Goal: Information Seeking & Learning: Learn about a topic

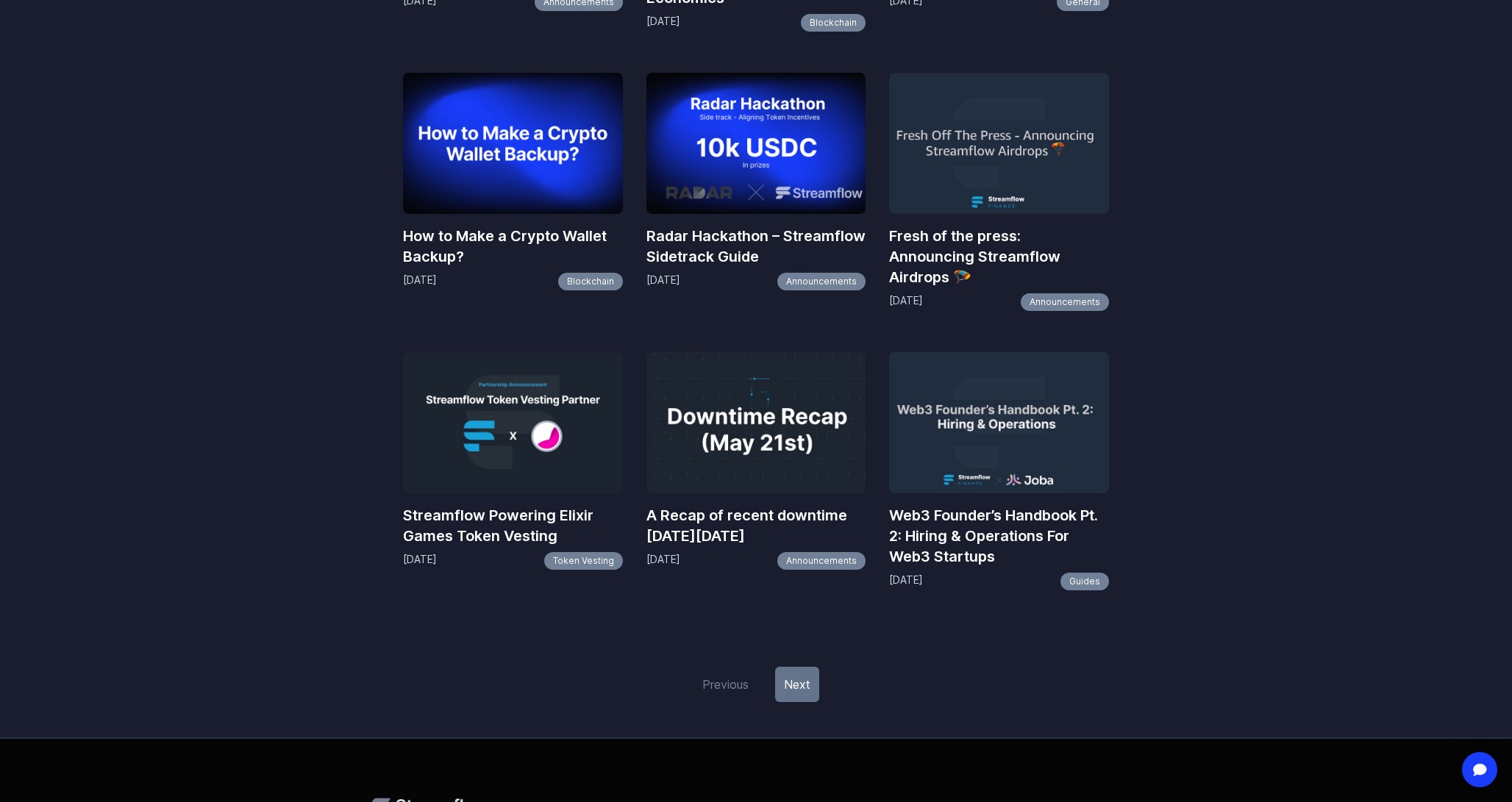
scroll to position [1625, 0]
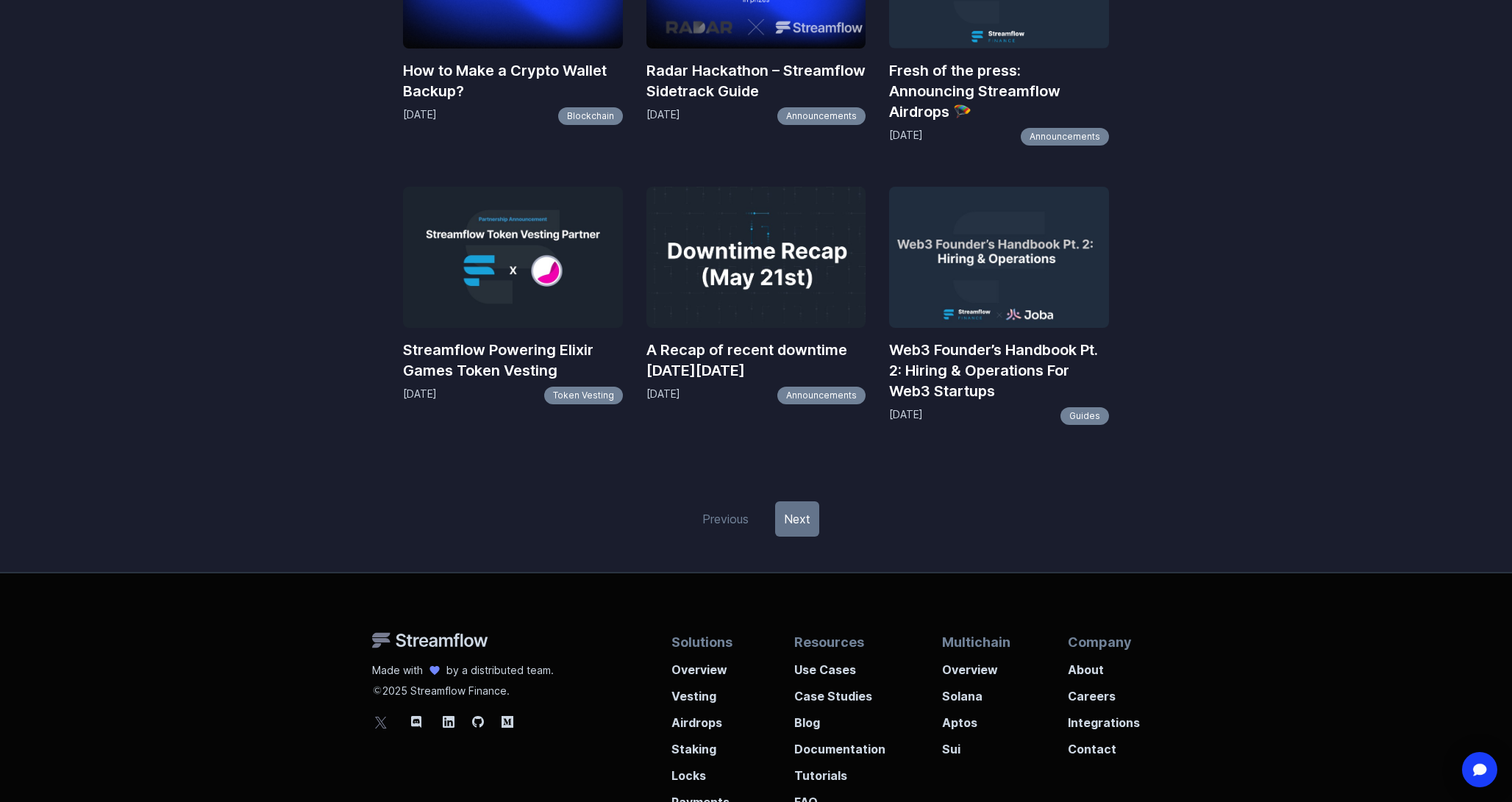
click at [793, 526] on link "Next" at bounding box center [797, 519] width 44 height 36
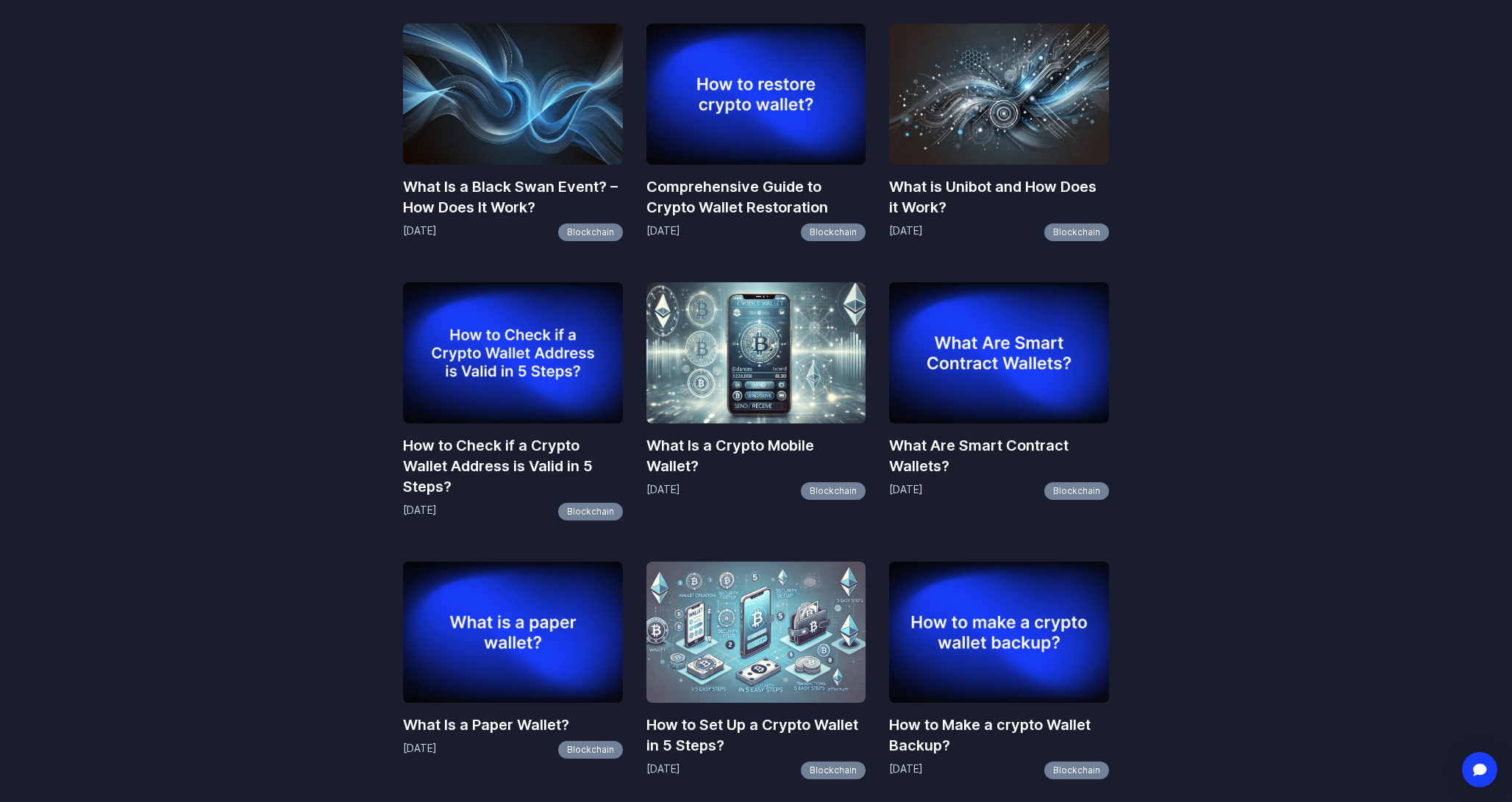
scroll to position [1013, 0]
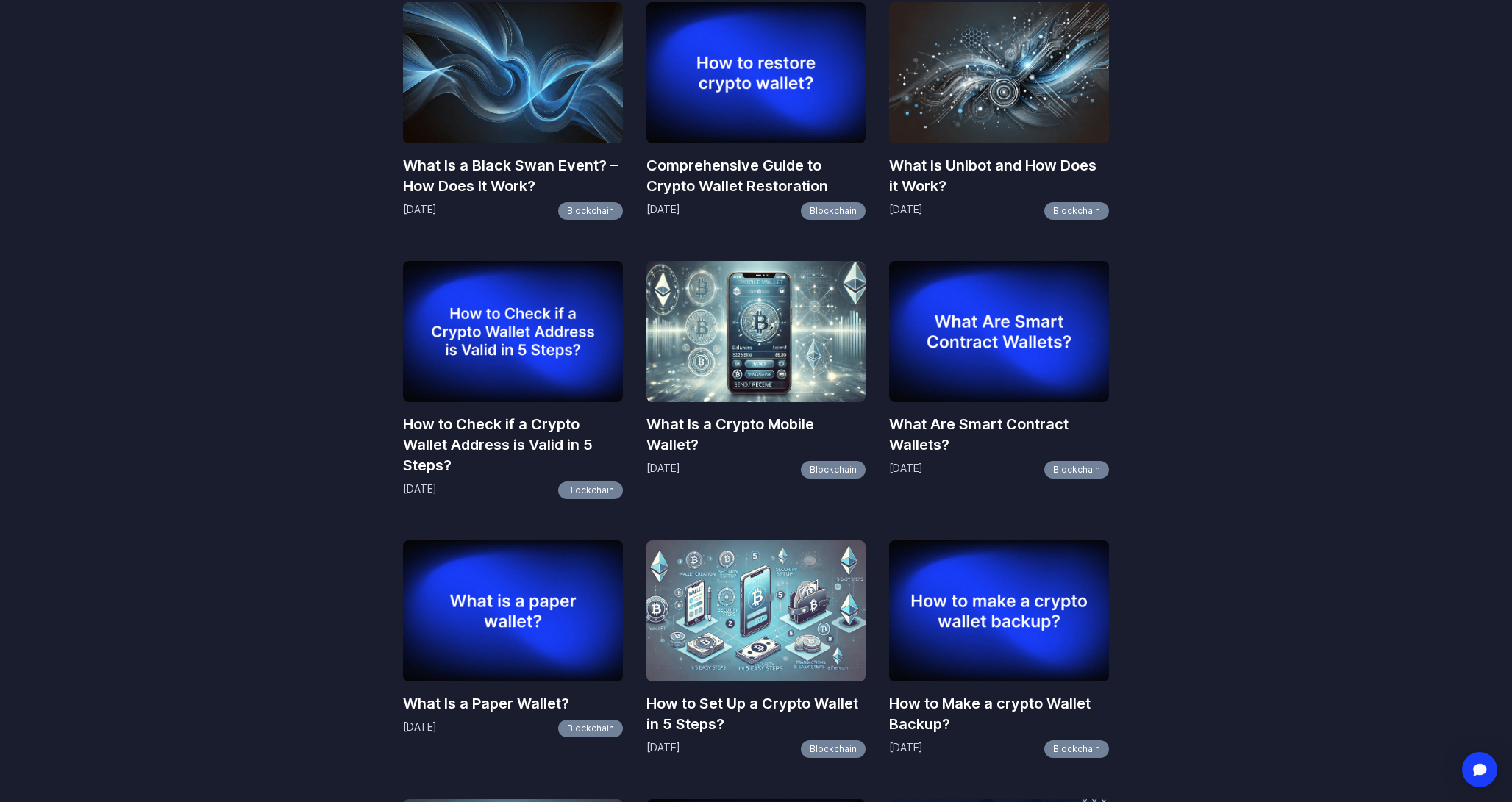
click at [767, 607] on img at bounding box center [757, 611] width 220 height 141
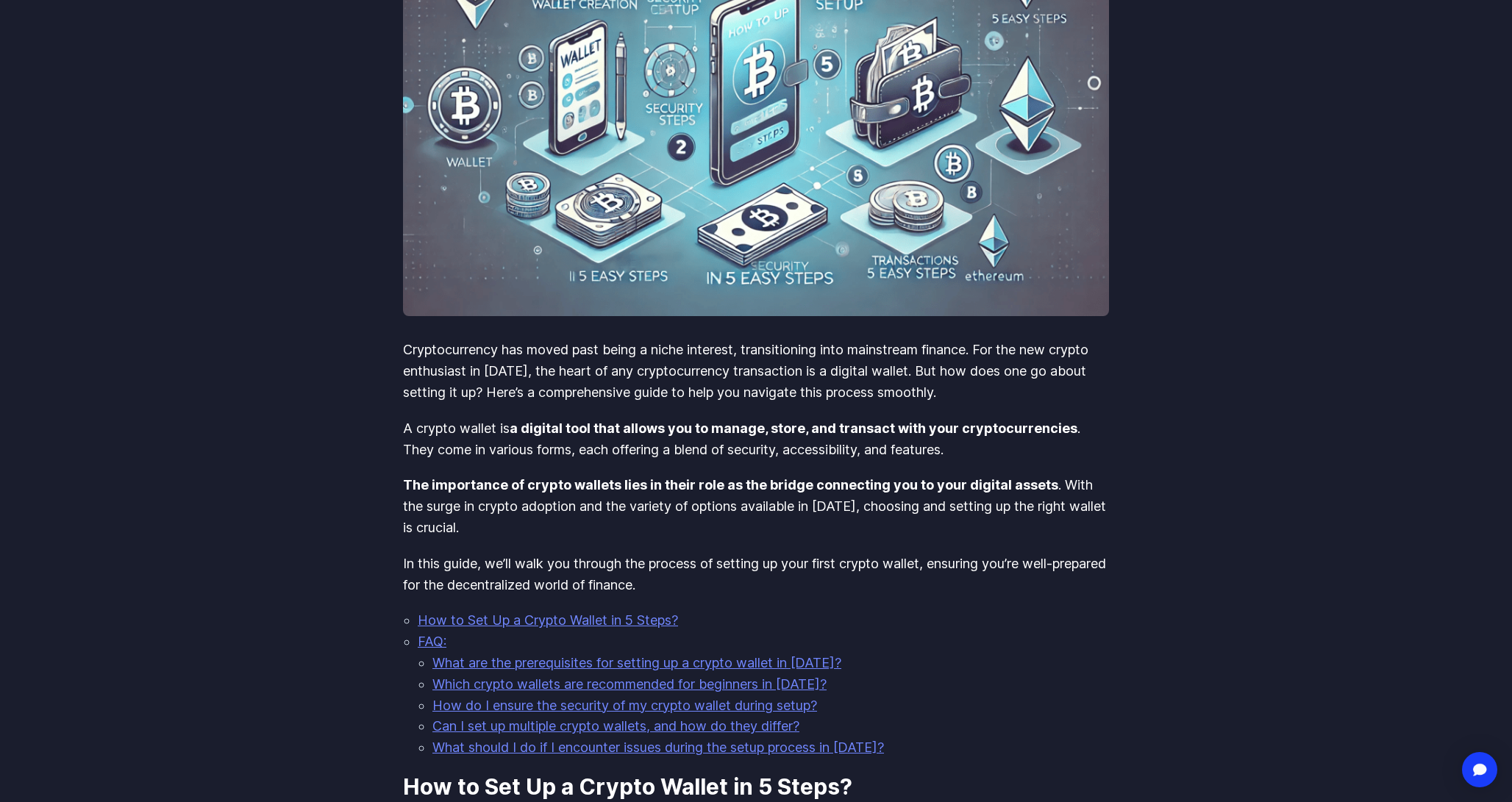
scroll to position [312, 0]
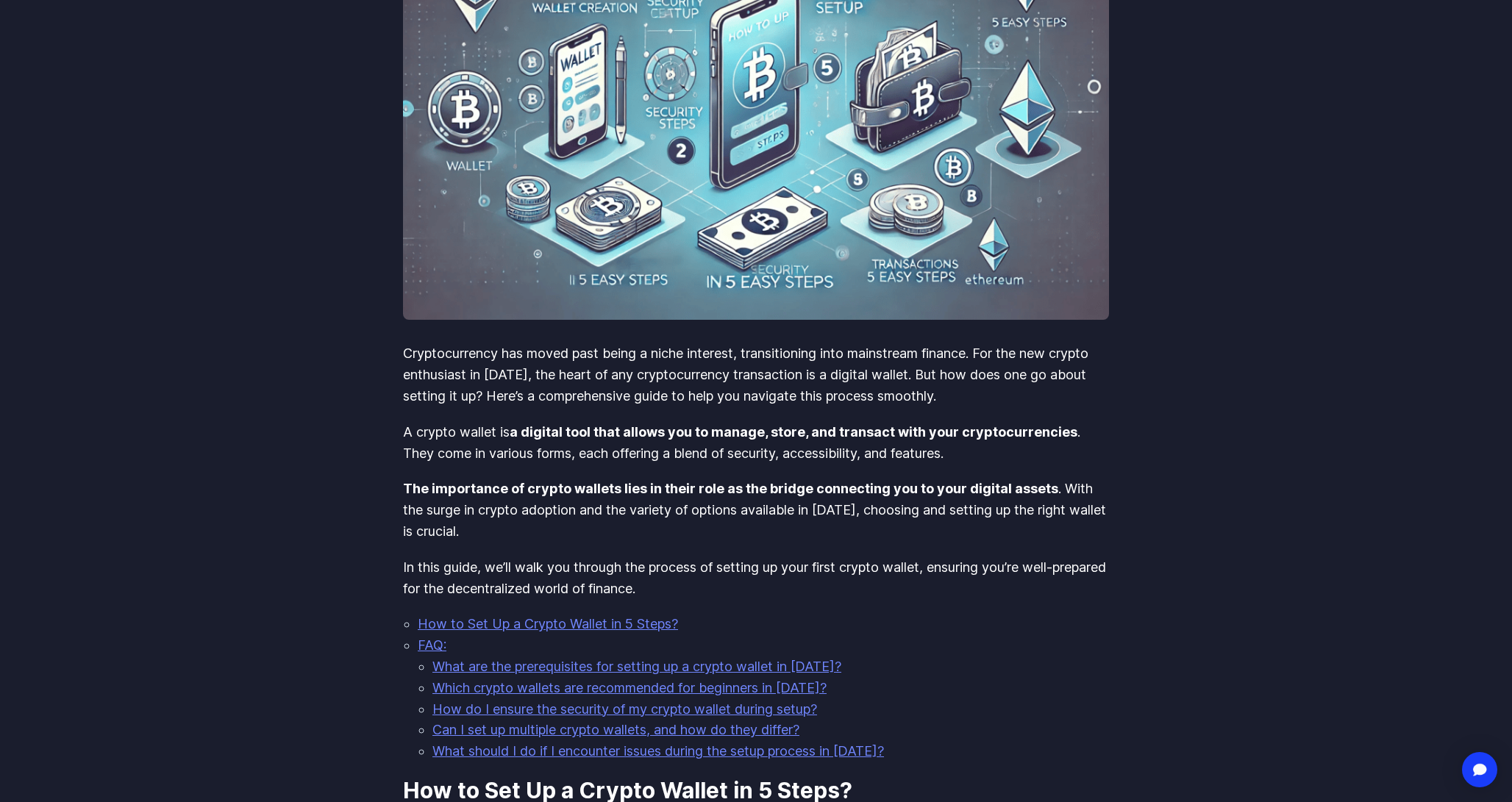
click at [661, 621] on link "How to Set Up a Crypto Wallet in 5 Steps?" at bounding box center [547, 623] width 260 height 16
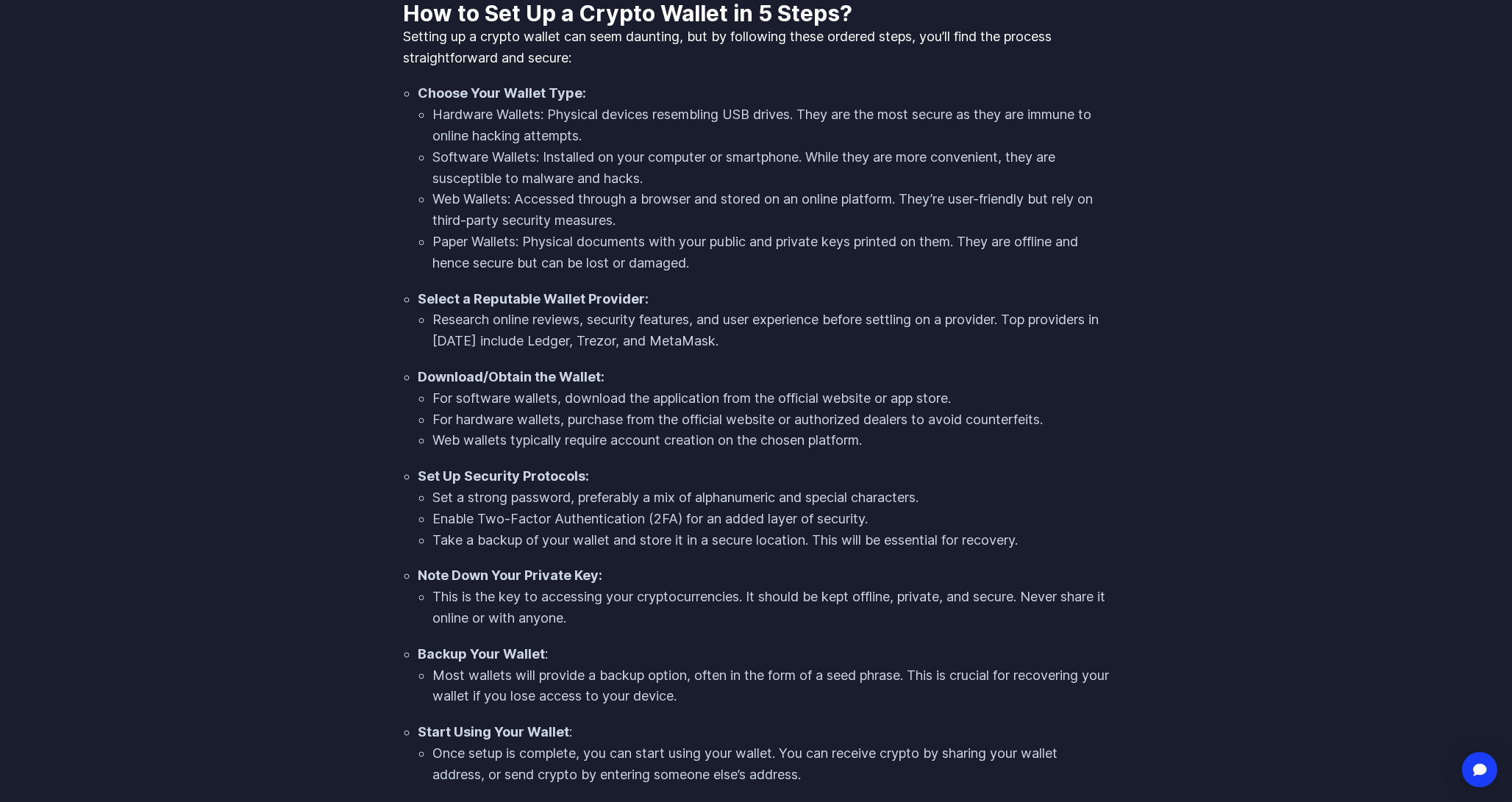
scroll to position [312, 0]
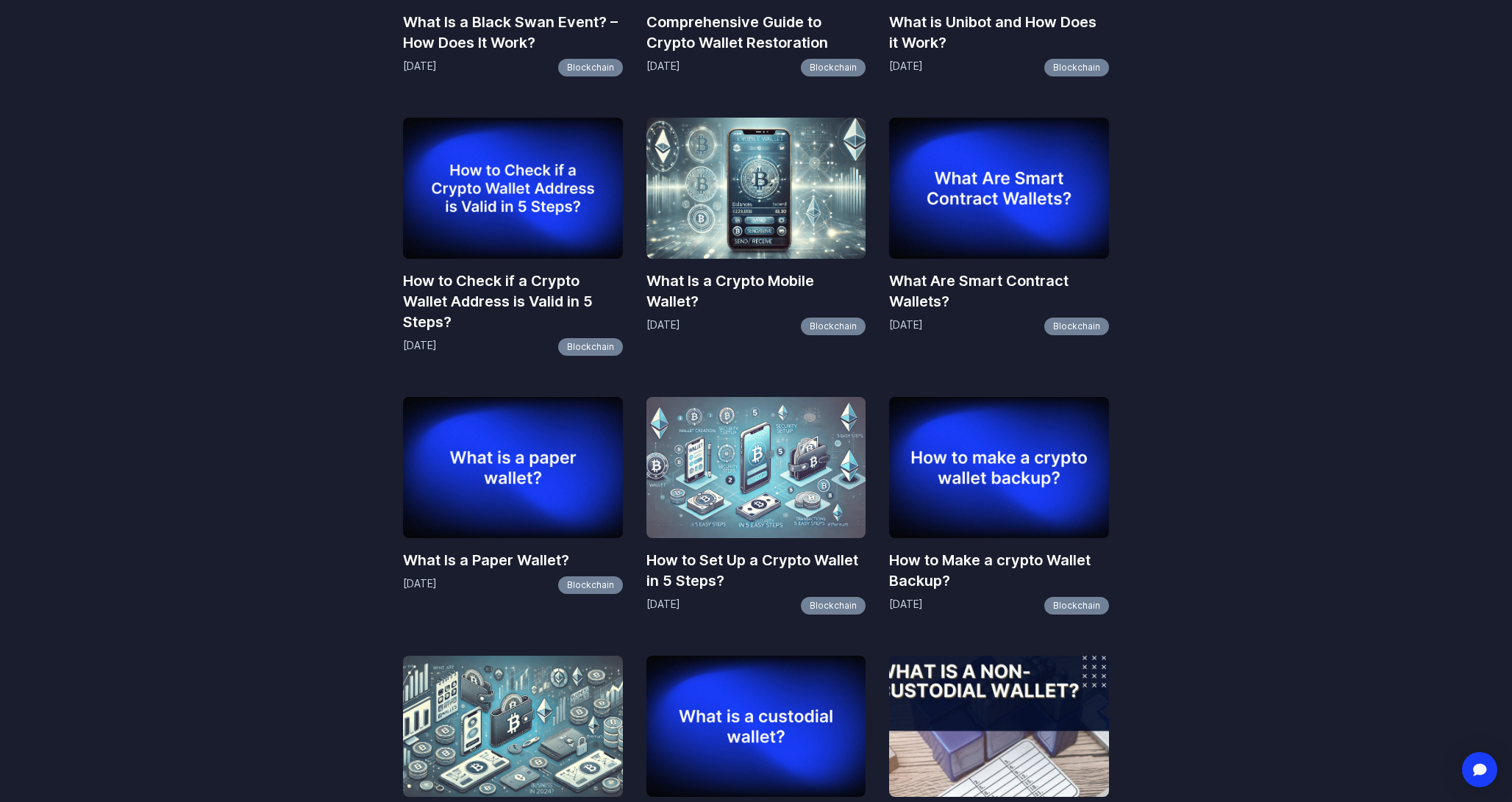
scroll to position [1168, 0]
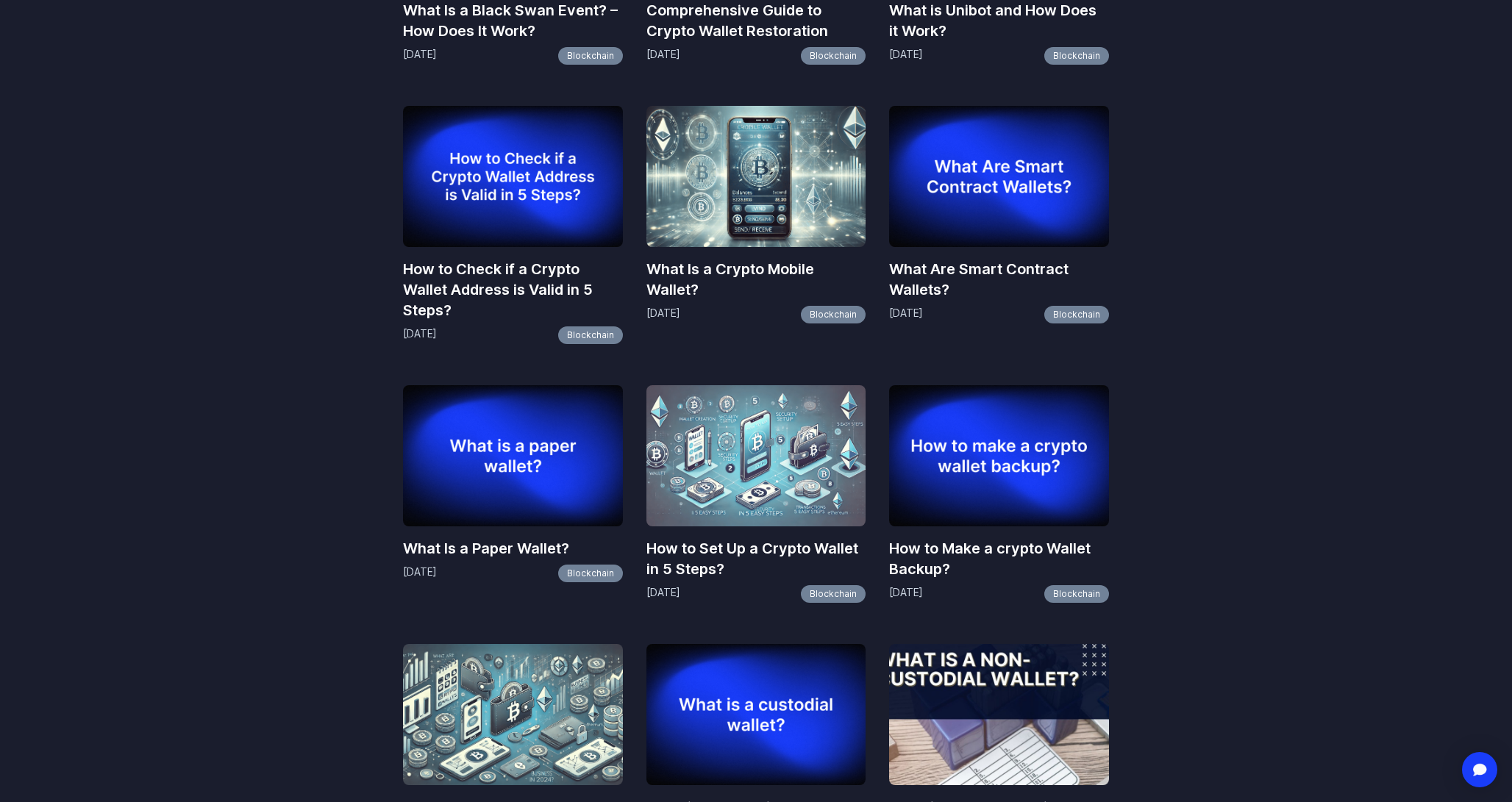
click at [484, 476] on img at bounding box center [513, 455] width 220 height 141
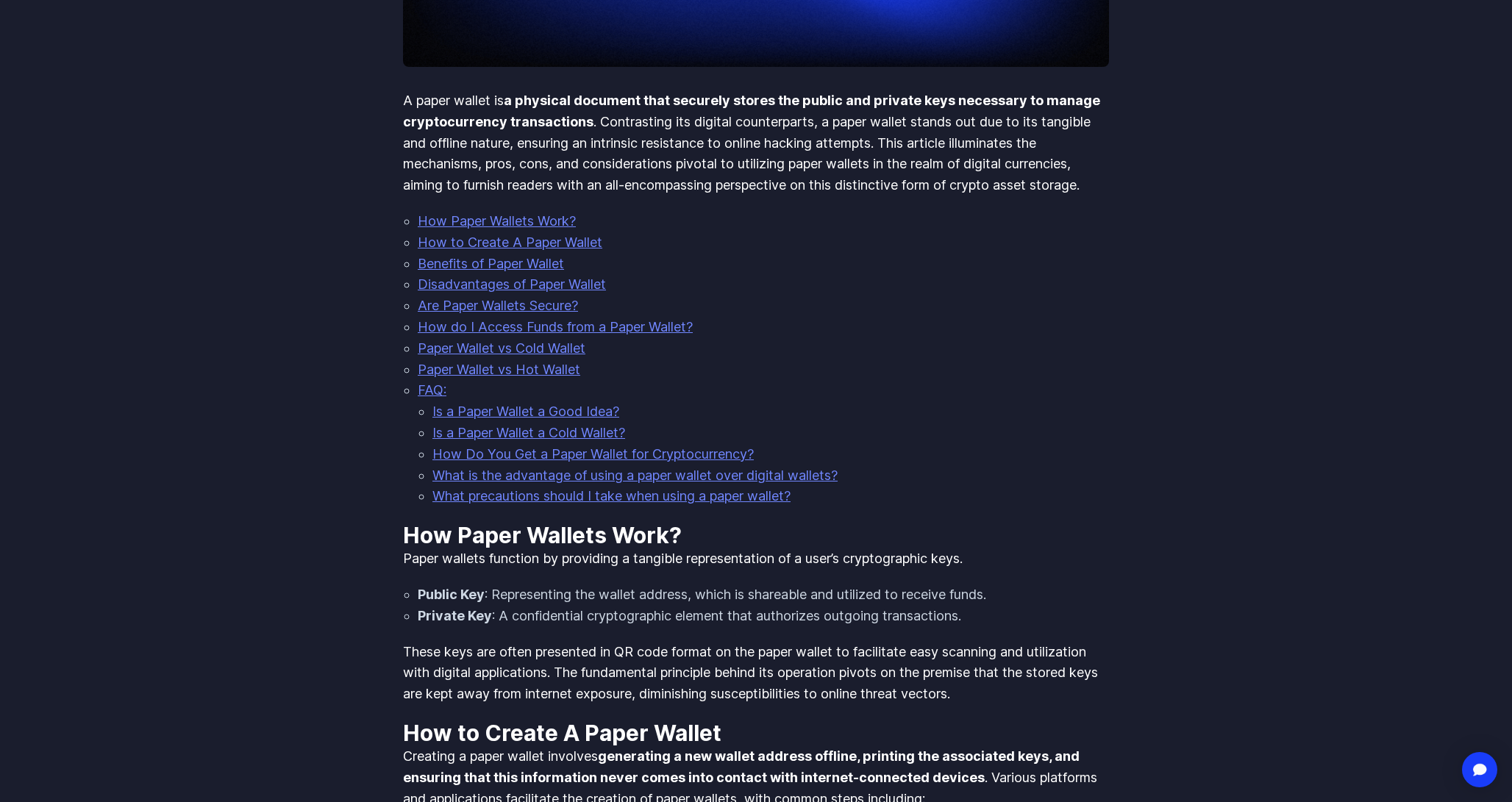
scroll to position [554, 0]
click at [542, 319] on link "How do I Access Funds from a Paper Wallet?" at bounding box center [555, 324] width 275 height 16
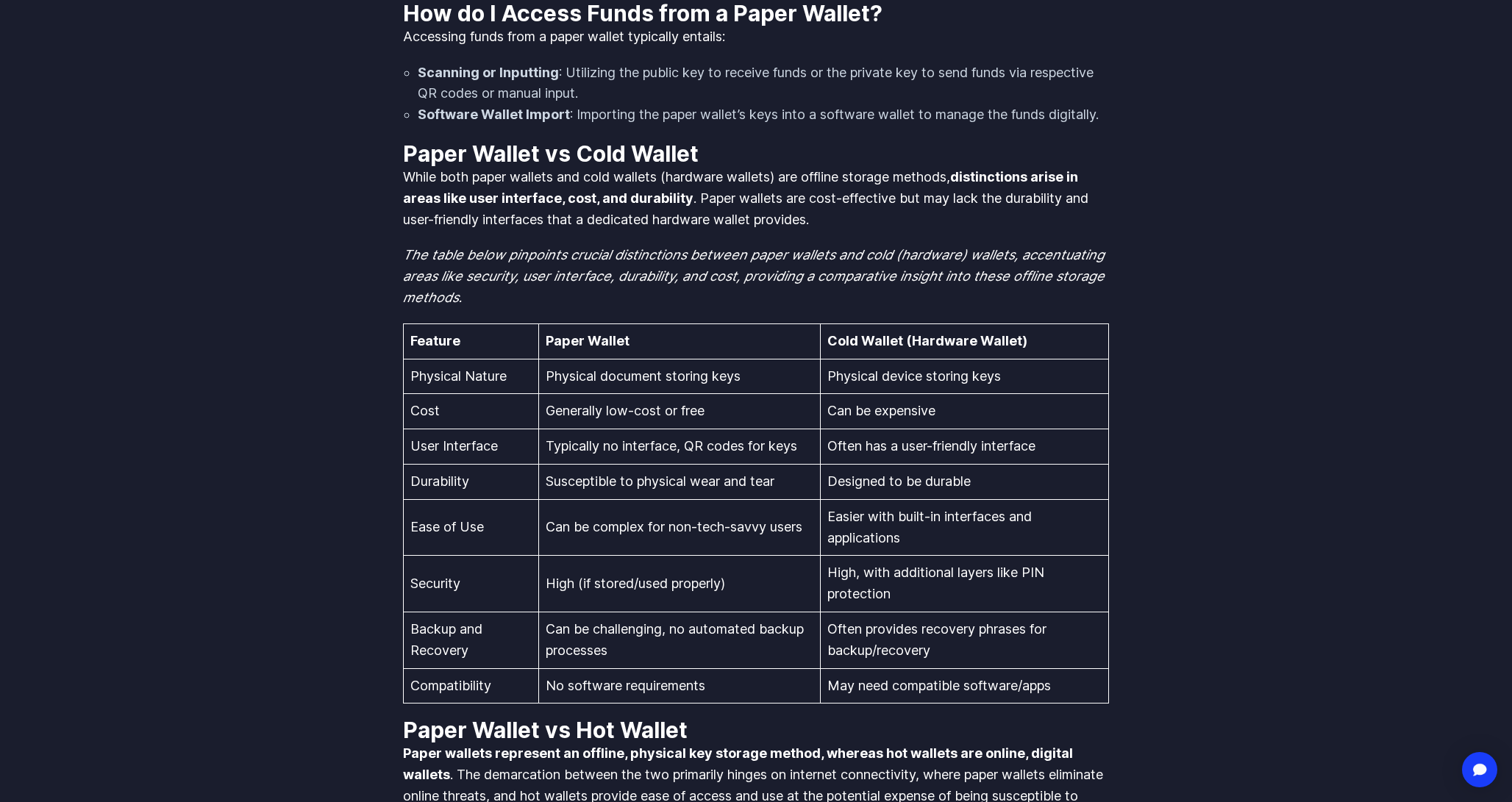
scroll to position [554, 0]
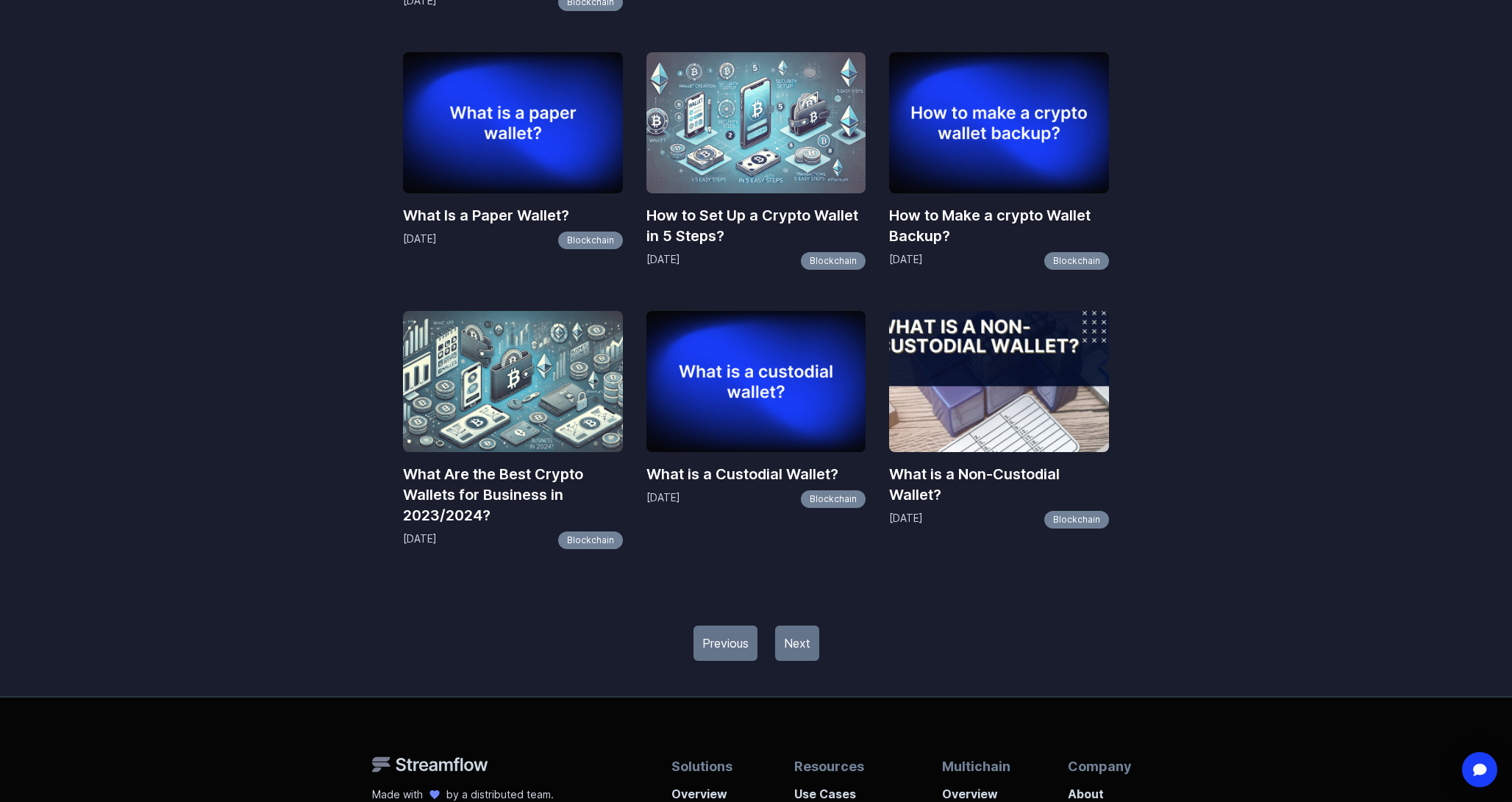
scroll to position [1501, 0]
click at [522, 377] on img at bounding box center [513, 381] width 220 height 141
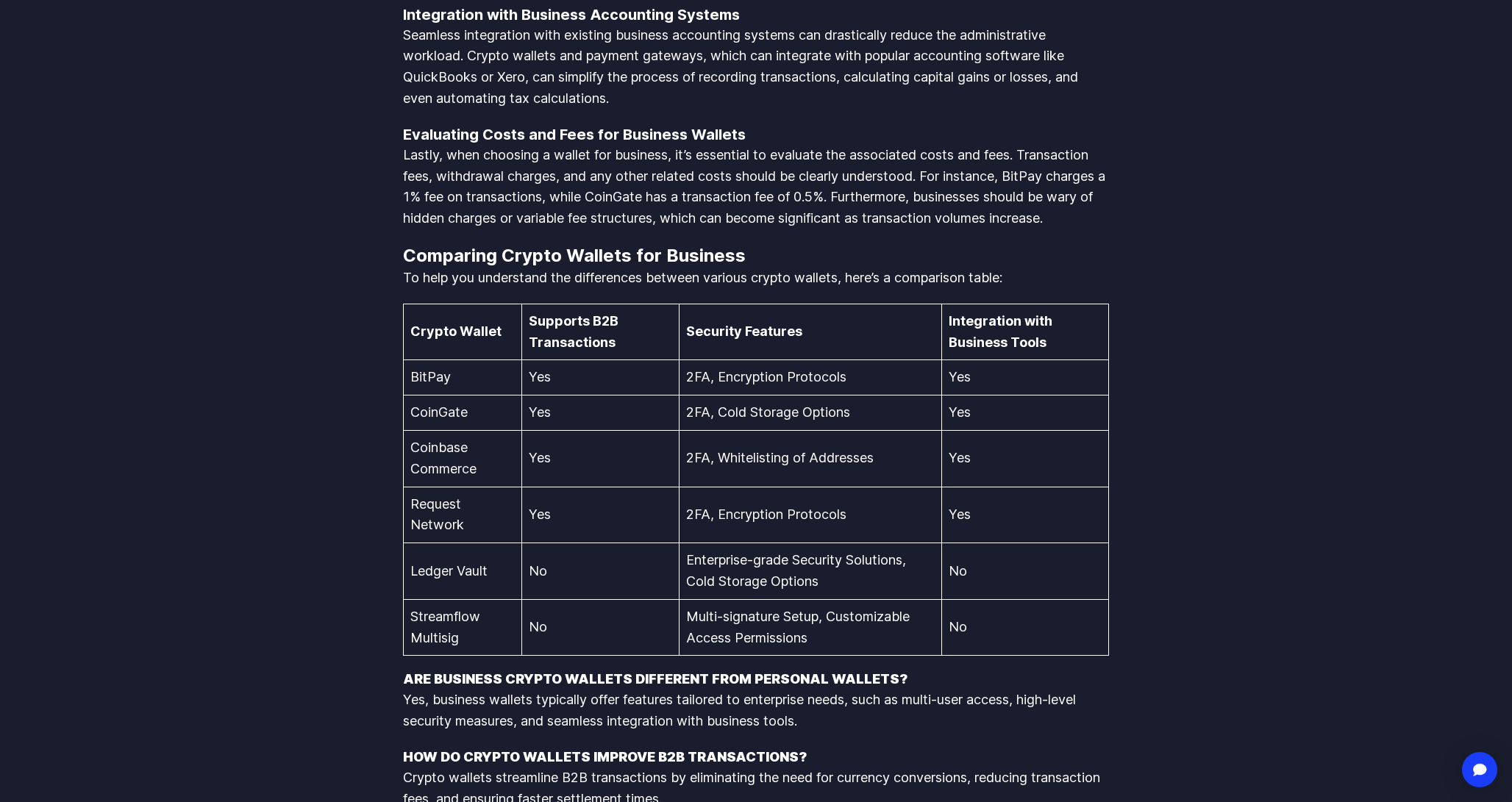
scroll to position [1905, 0]
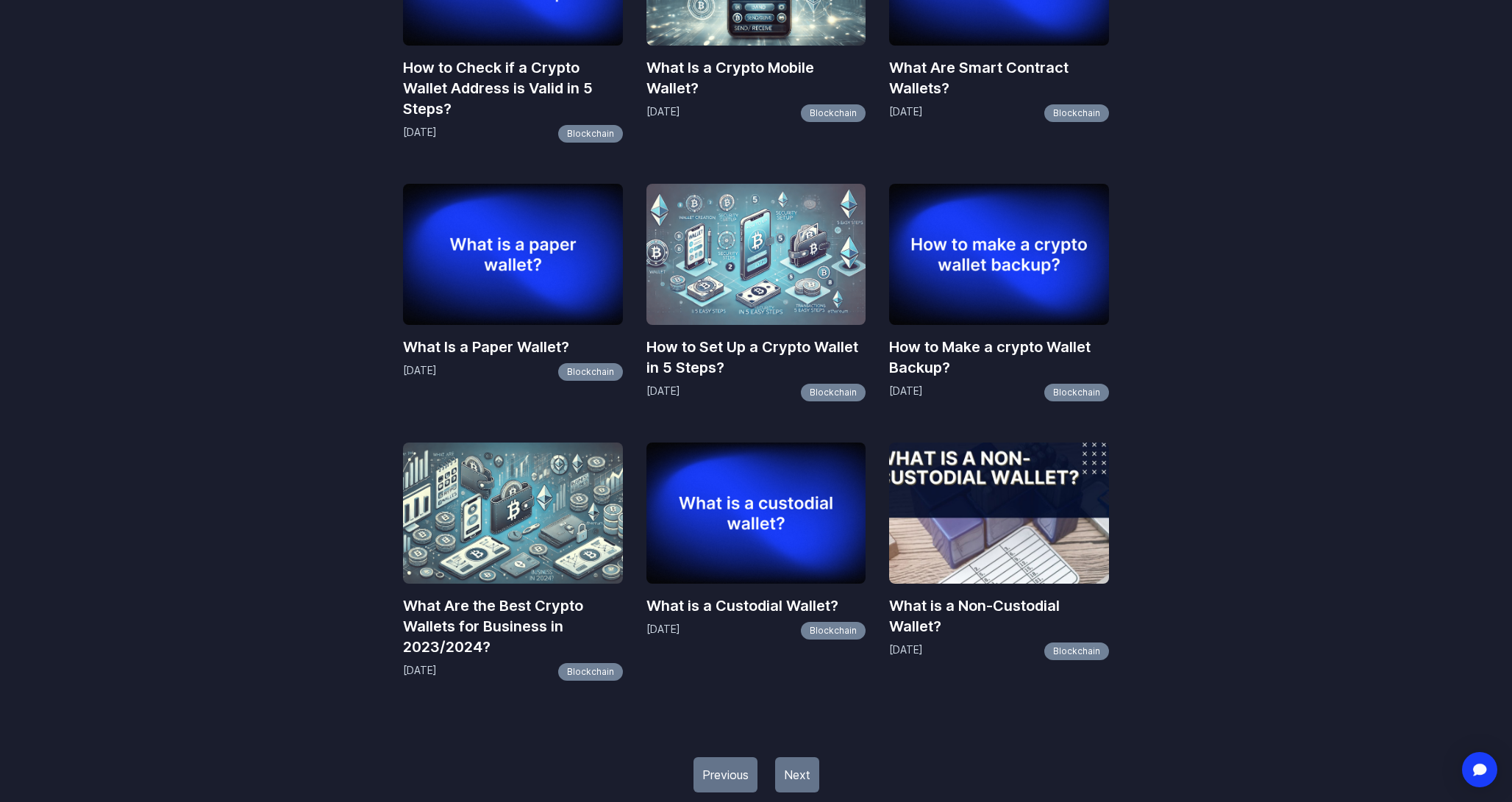
scroll to position [1462, 0]
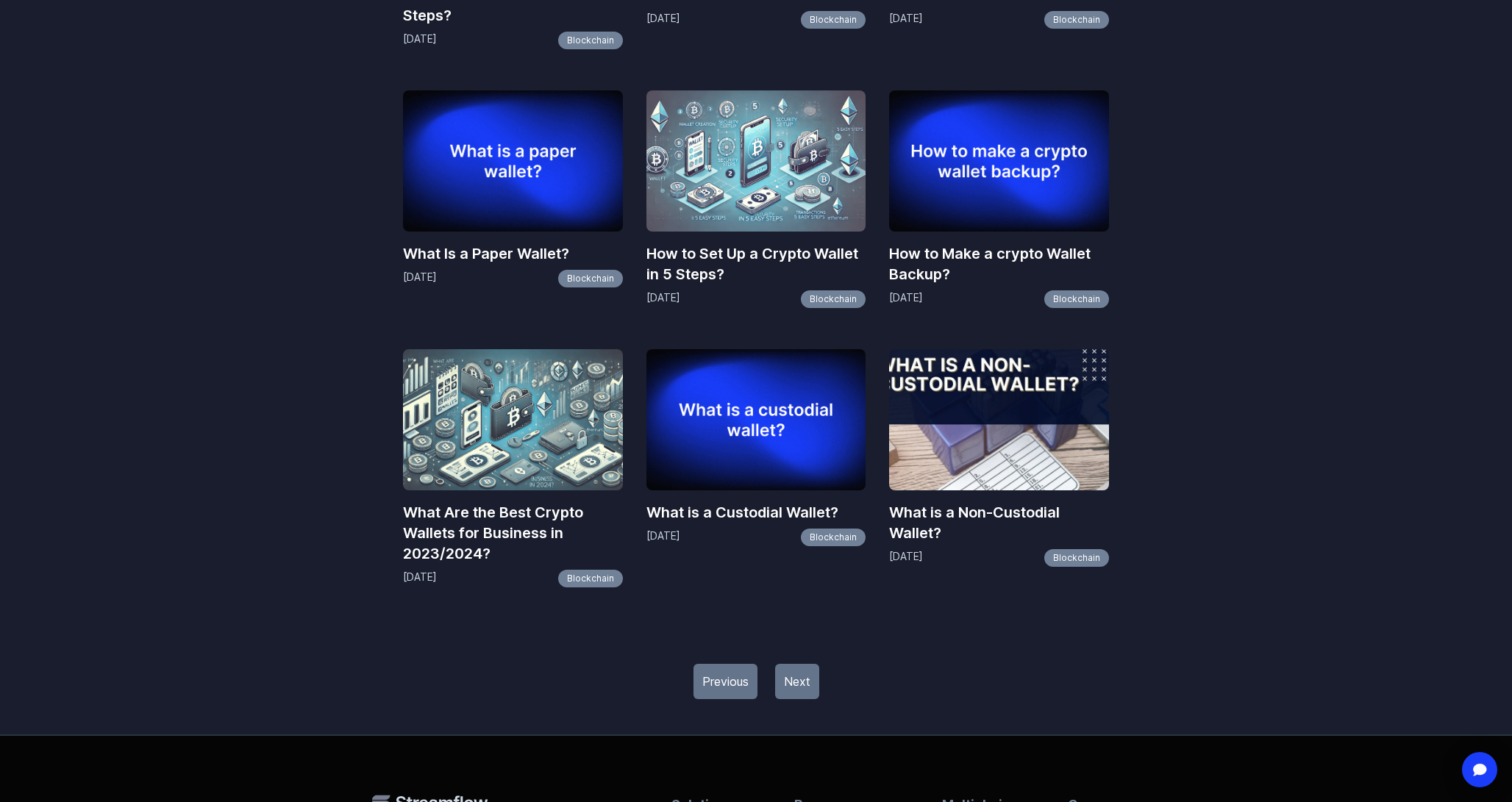
click at [789, 688] on link "Next" at bounding box center [797, 681] width 44 height 36
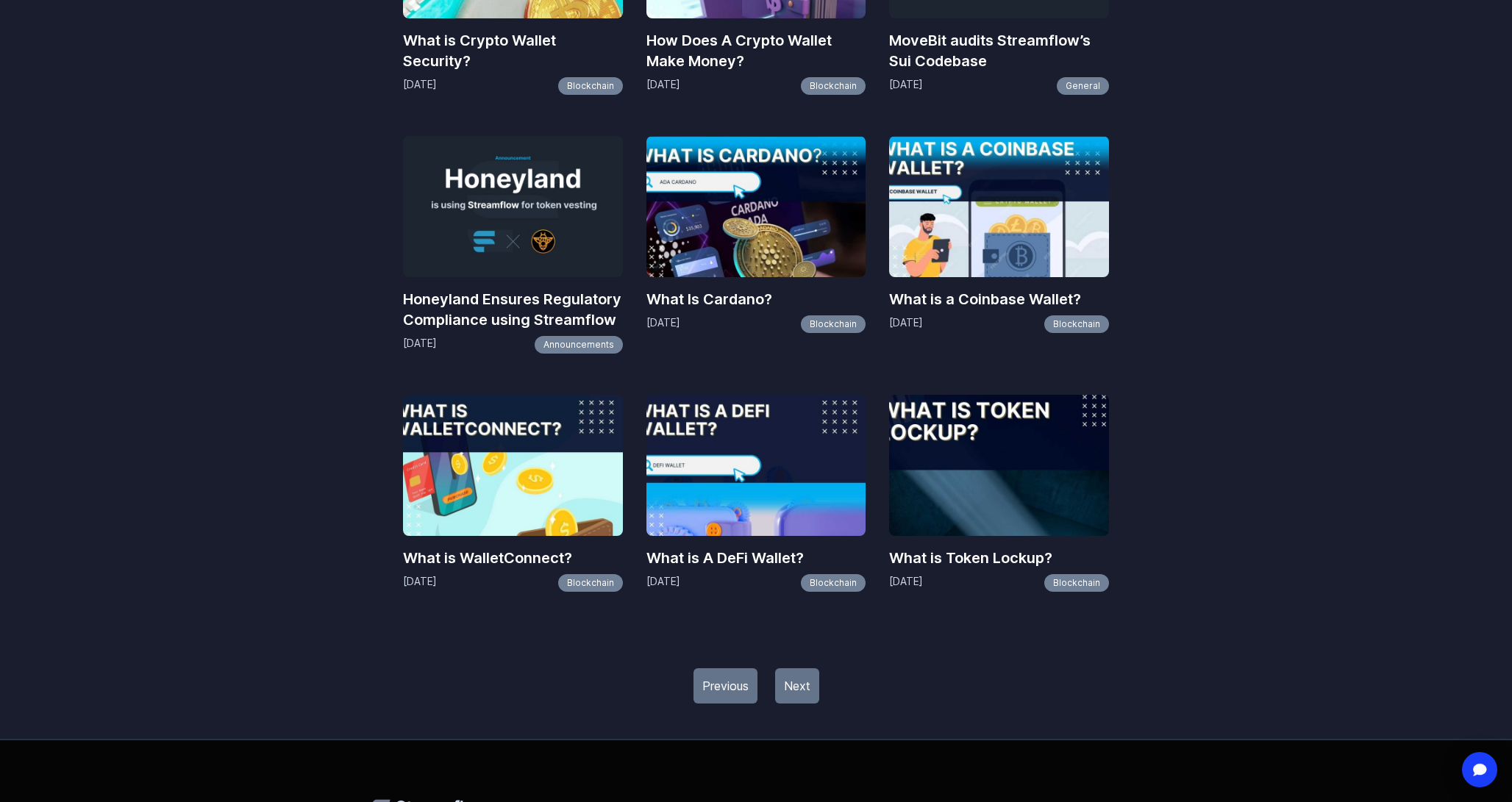
scroll to position [1371, 0]
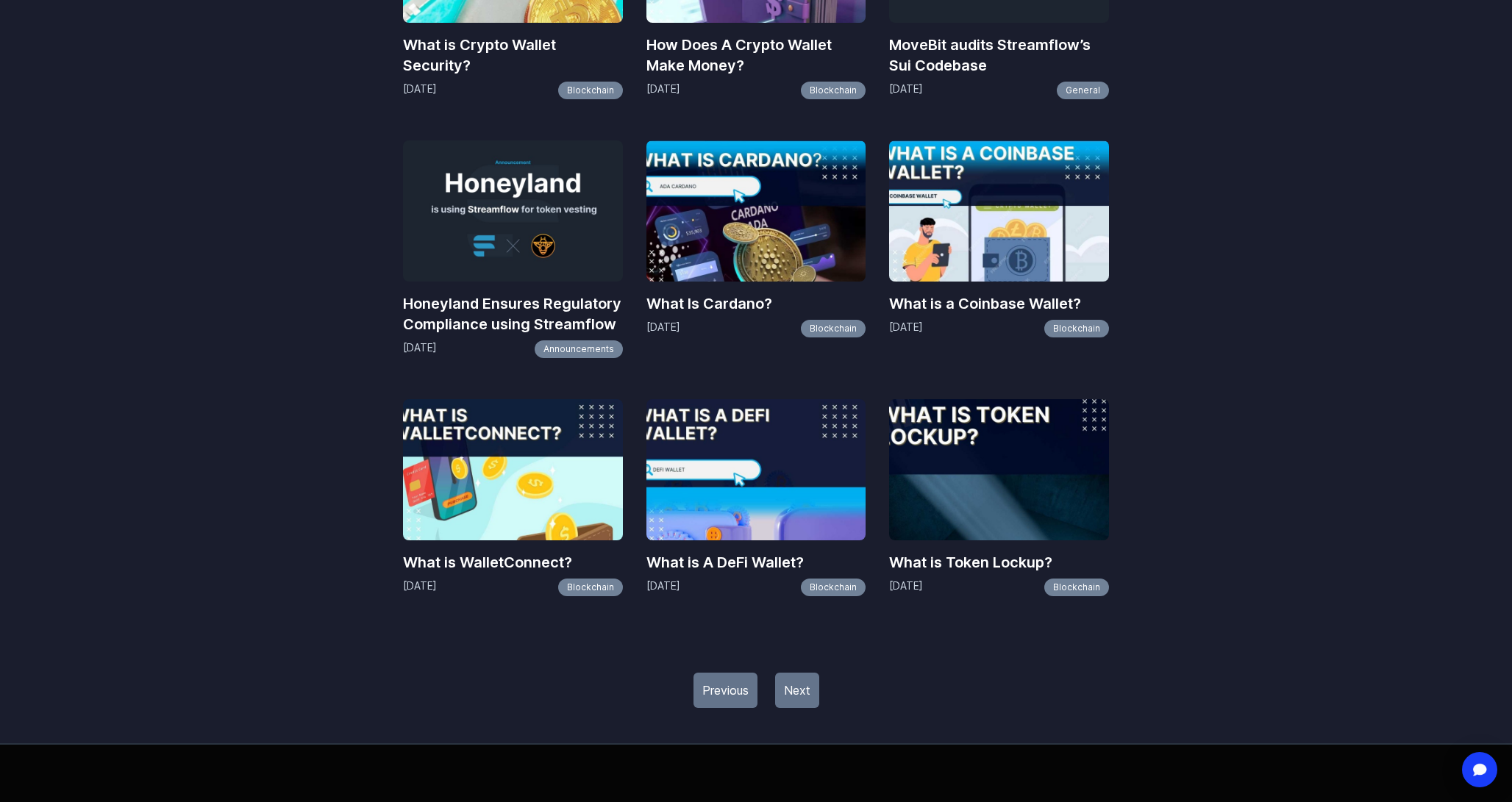
click at [797, 696] on link "Next" at bounding box center [797, 690] width 44 height 36
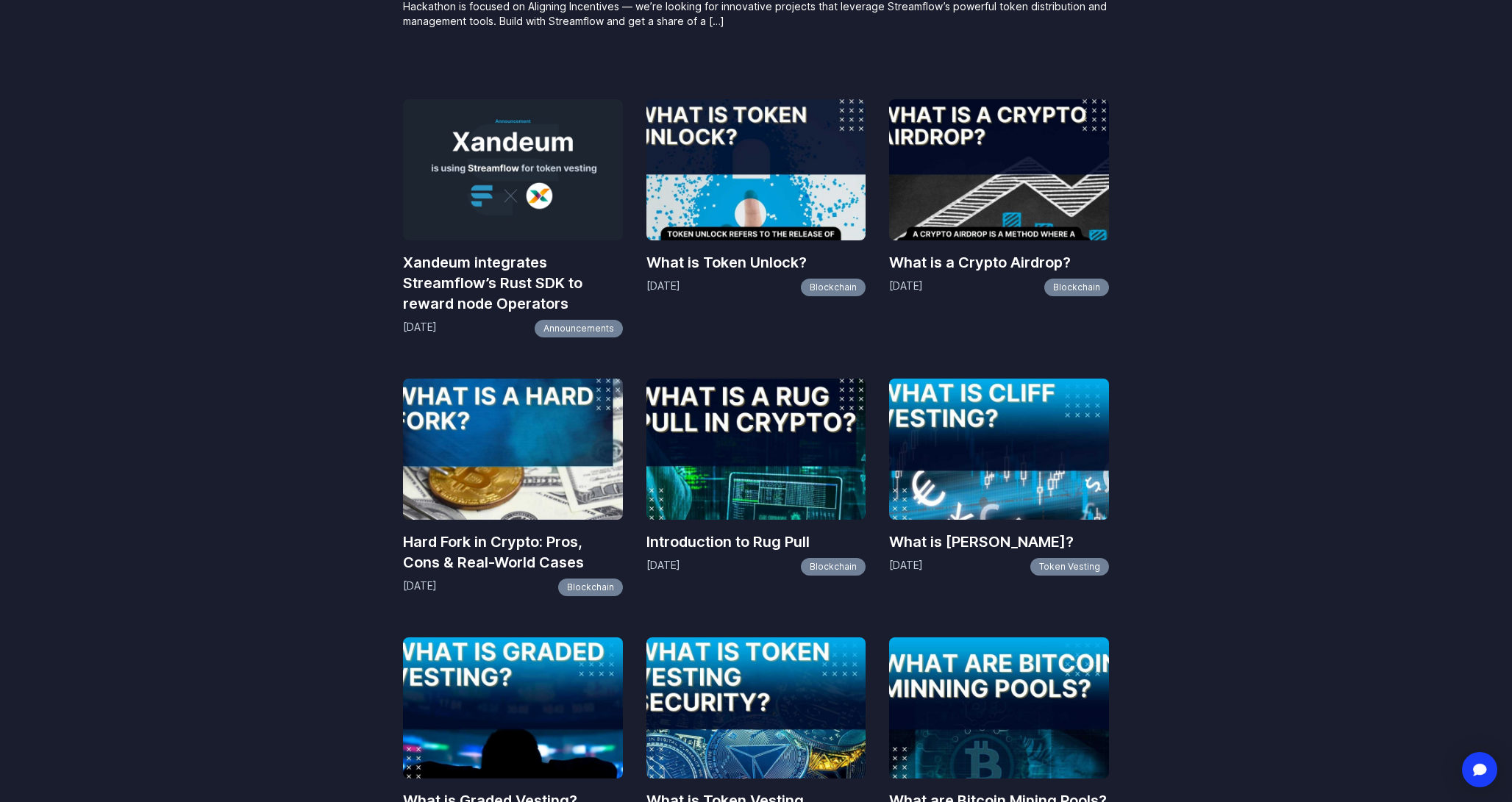
scroll to position [617, 0]
